Goal: Transaction & Acquisition: Purchase product/service

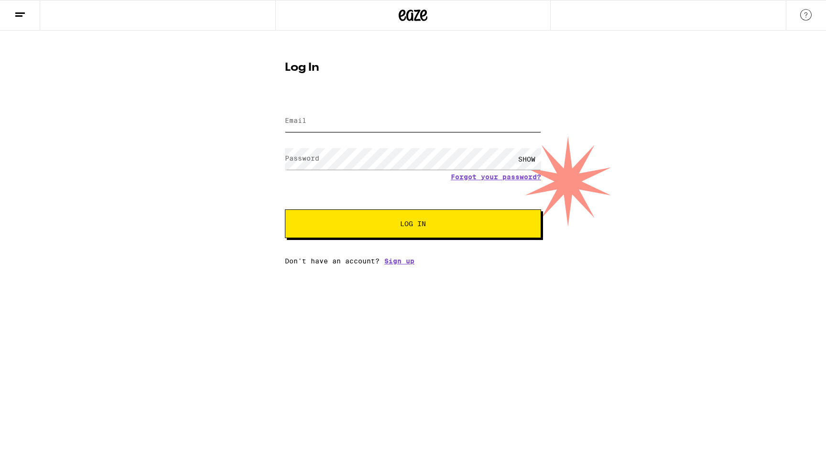
type input "[EMAIL_ADDRESS][DOMAIN_NAME]"
click at [331, 231] on button "Log In" at bounding box center [413, 223] width 256 height 29
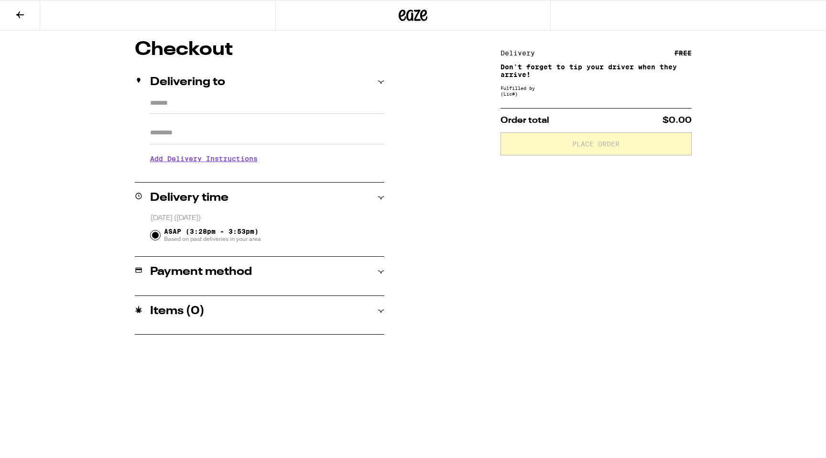
type input "*********"
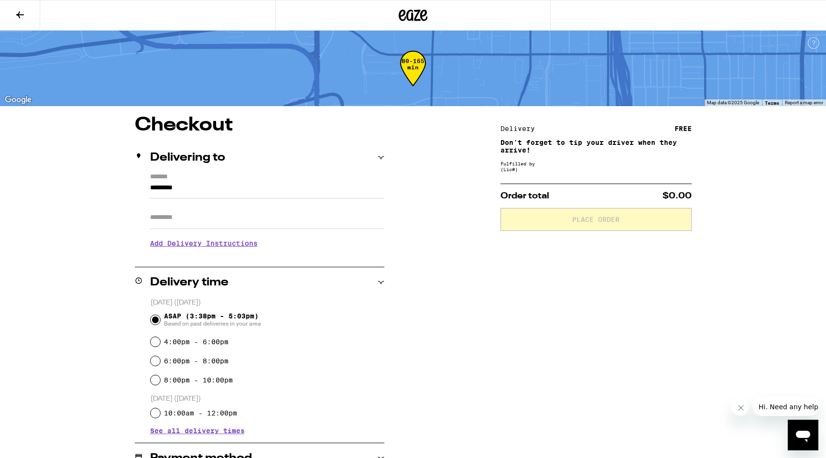
click at [19, 12] on icon at bounding box center [20, 14] width 8 height 7
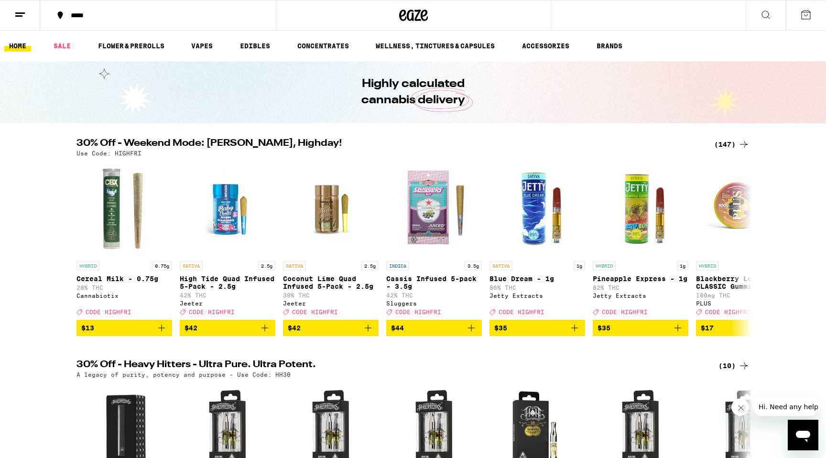
click at [759, 9] on button at bounding box center [766, 15] width 40 height 30
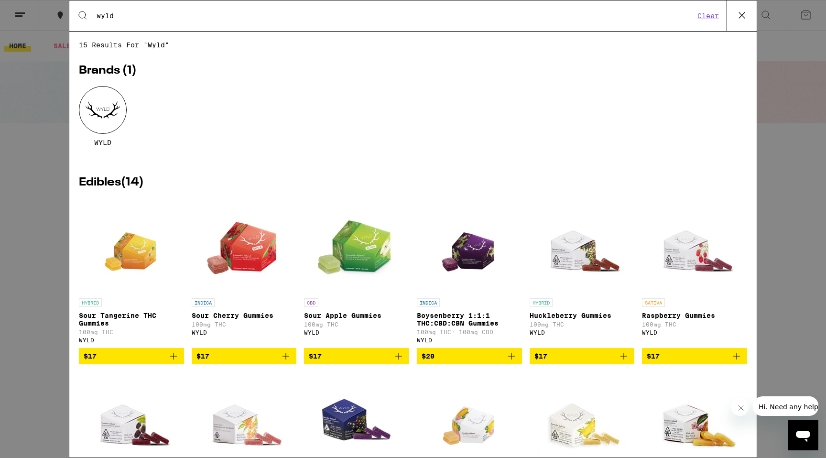
type input "wyld"
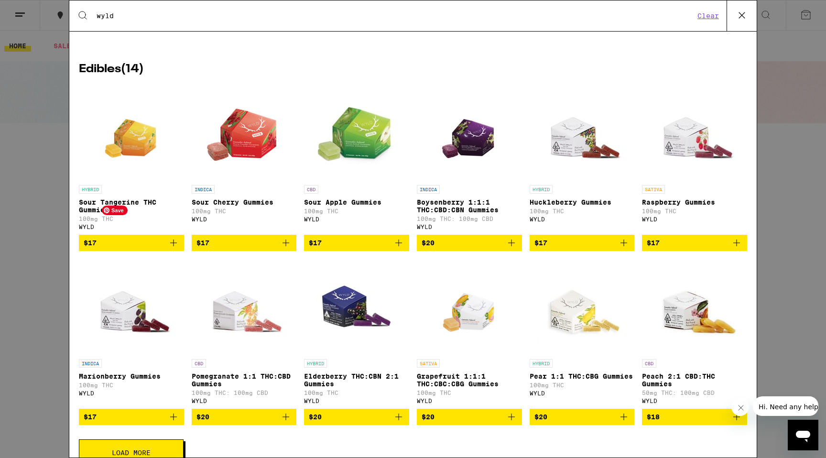
scroll to position [119, 0]
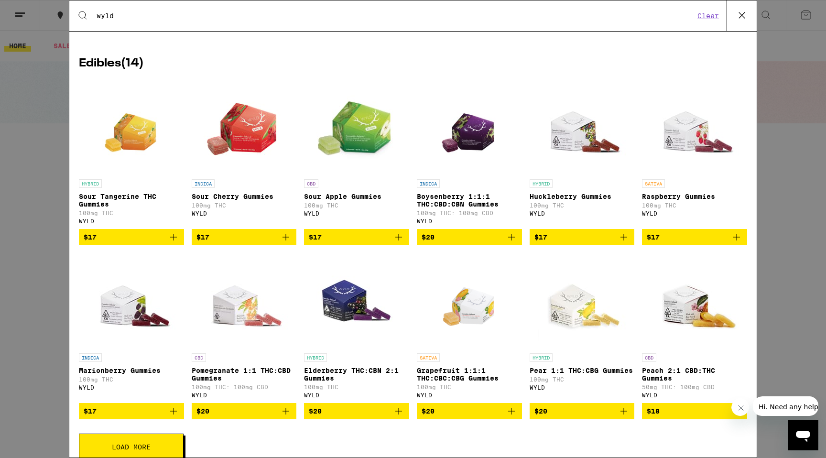
click at [174, 243] on icon "Add to bag" at bounding box center [173, 236] width 11 height 11
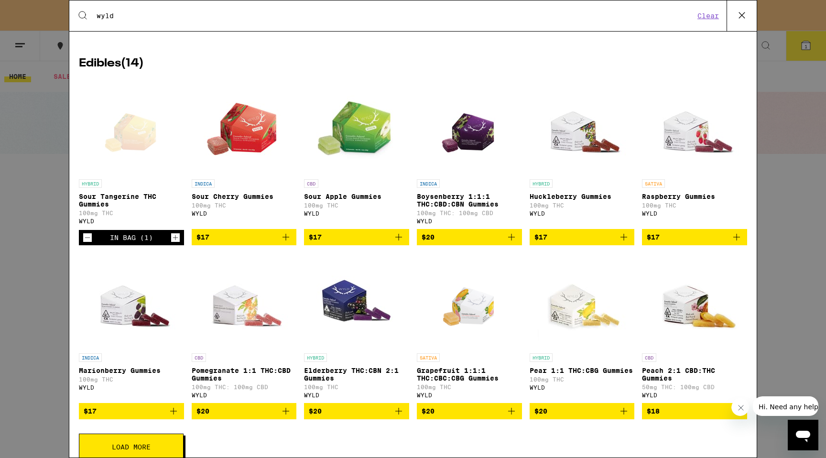
click at [622, 241] on icon "Add to bag" at bounding box center [623, 236] width 11 height 11
click at [623, 414] on icon "Add to bag" at bounding box center [624, 411] width 7 height 7
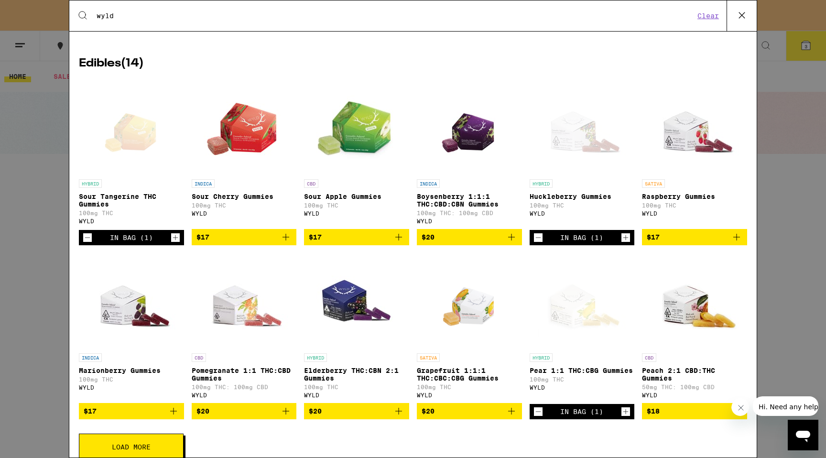
click at [623, 417] on icon "Increment" at bounding box center [625, 411] width 9 height 11
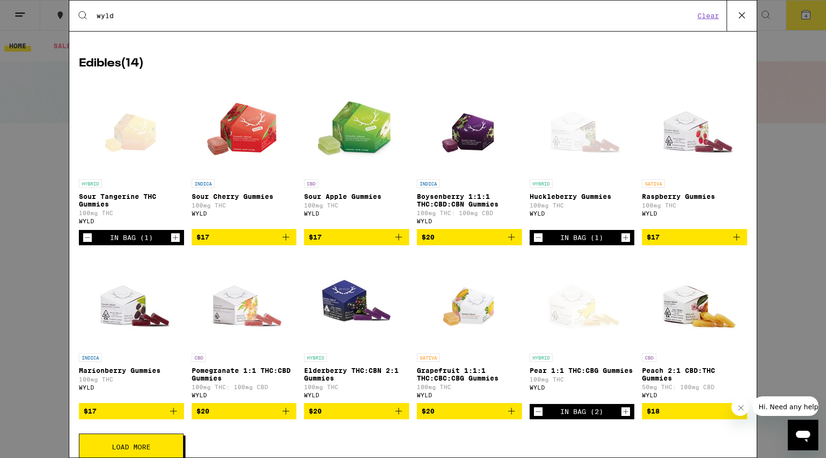
scroll to position [149, 0]
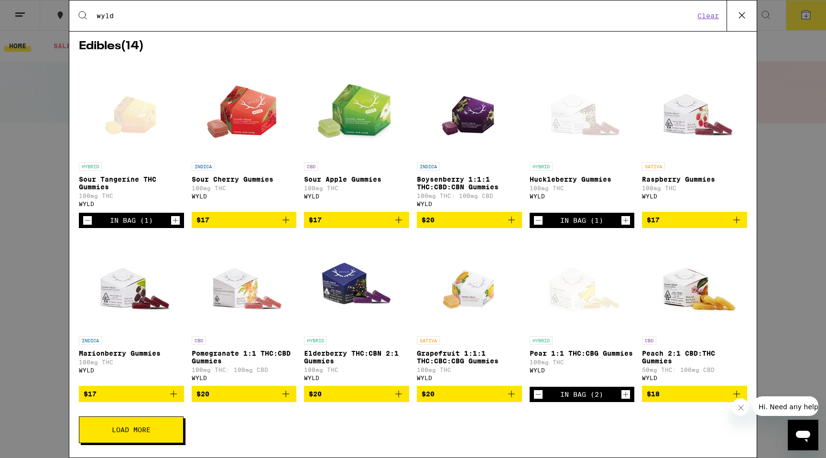
click at [126, 436] on button "Load More" at bounding box center [131, 429] width 105 height 27
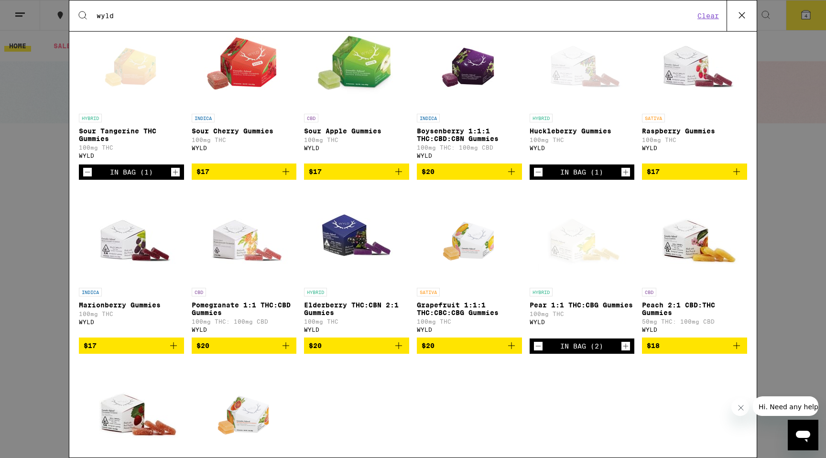
scroll to position [0, 0]
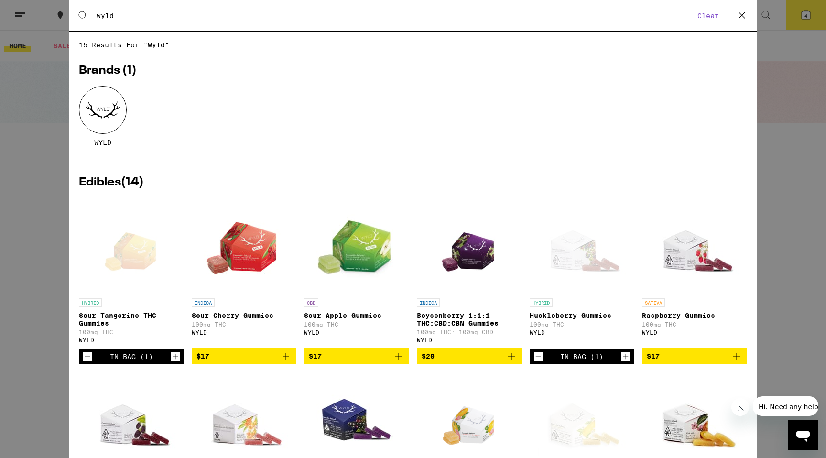
click at [735, 15] on icon at bounding box center [742, 15] width 14 height 14
